Goal: Find specific page/section: Find specific page/section

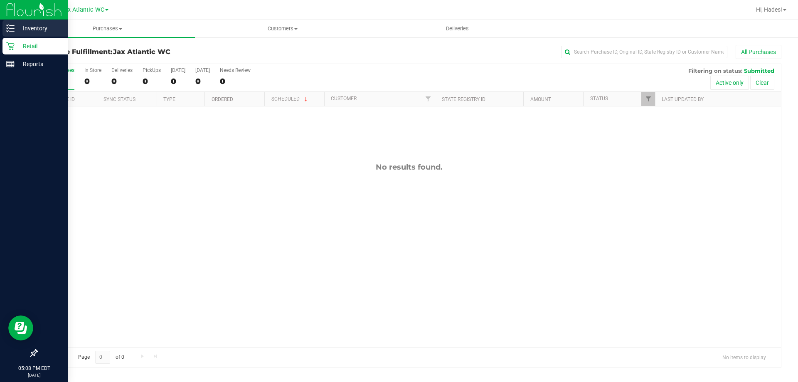
click at [6, 25] on div "Inventory" at bounding box center [35, 28] width 66 height 17
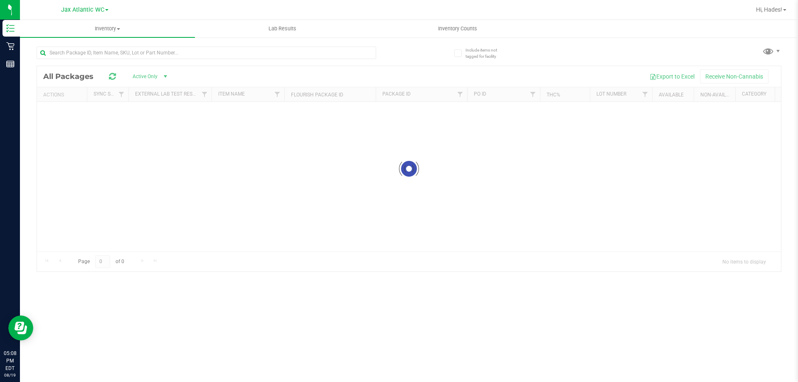
click at [66, 44] on div at bounding box center [223, 52] width 372 height 27
click at [61, 52] on input "text" at bounding box center [206, 53] width 339 height 12
type input "balm"
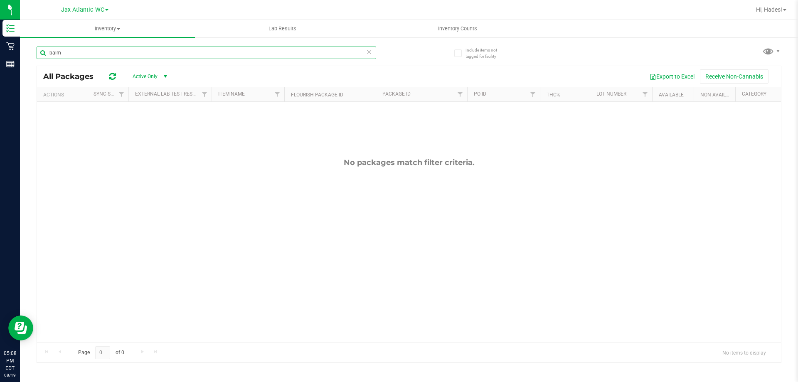
click at [104, 55] on input "balm" at bounding box center [206, 53] width 339 height 12
